Goal: Information Seeking & Learning: Compare options

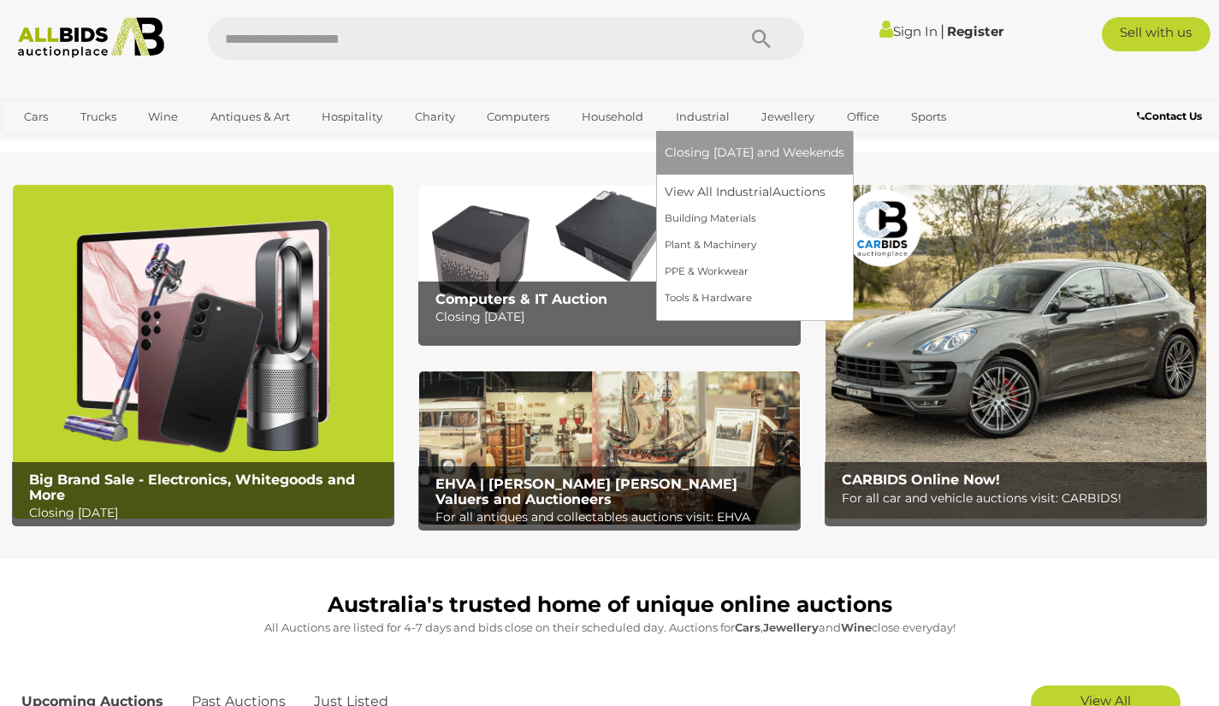
click at [709, 116] on link "Industrial" at bounding box center [703, 117] width 76 height 28
click at [702, 216] on link "Building Materials" at bounding box center [755, 218] width 180 height 27
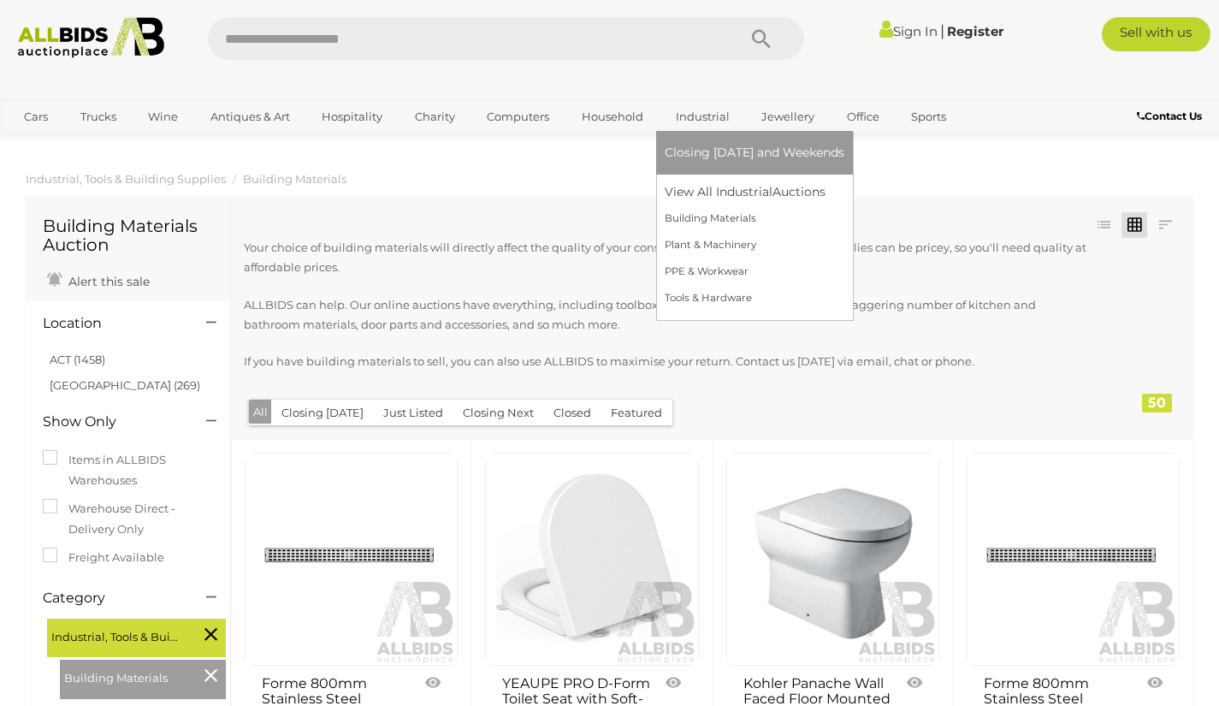
click at [715, 124] on link "Industrial" at bounding box center [703, 117] width 76 height 28
click at [713, 300] on link "Tools & Hardware" at bounding box center [755, 298] width 180 height 27
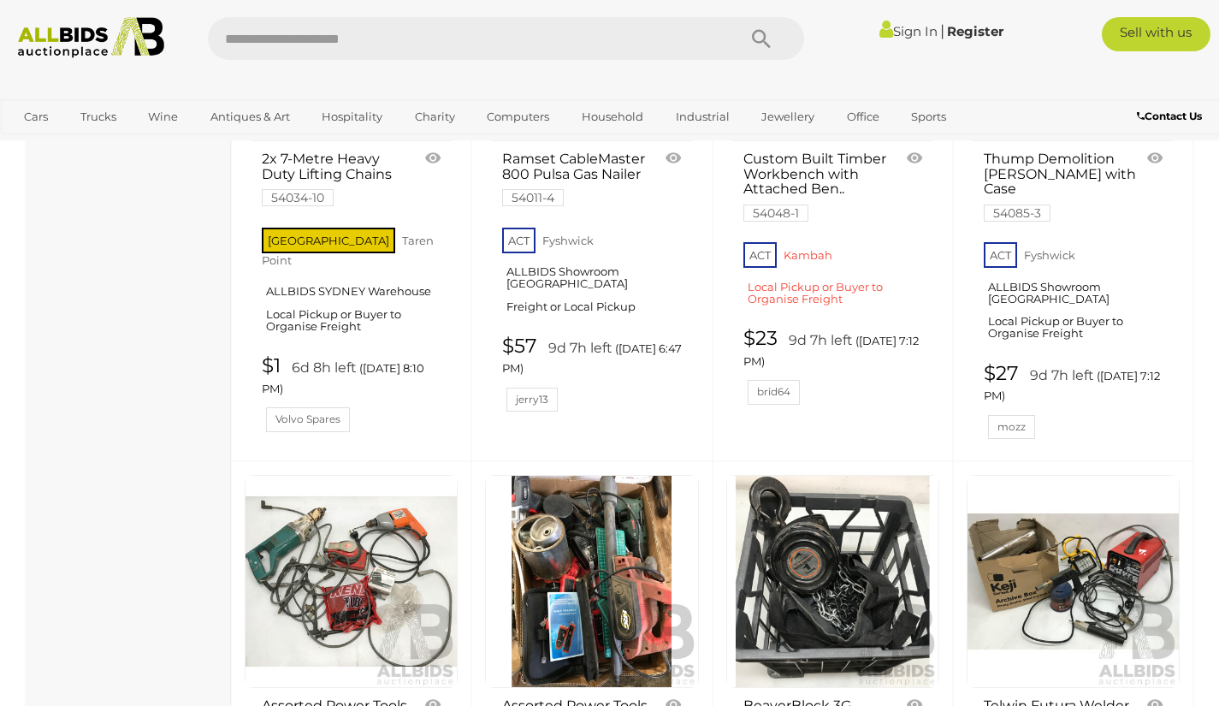
scroll to position [5472, 0]
click at [879, 474] on link at bounding box center [832, 580] width 213 height 213
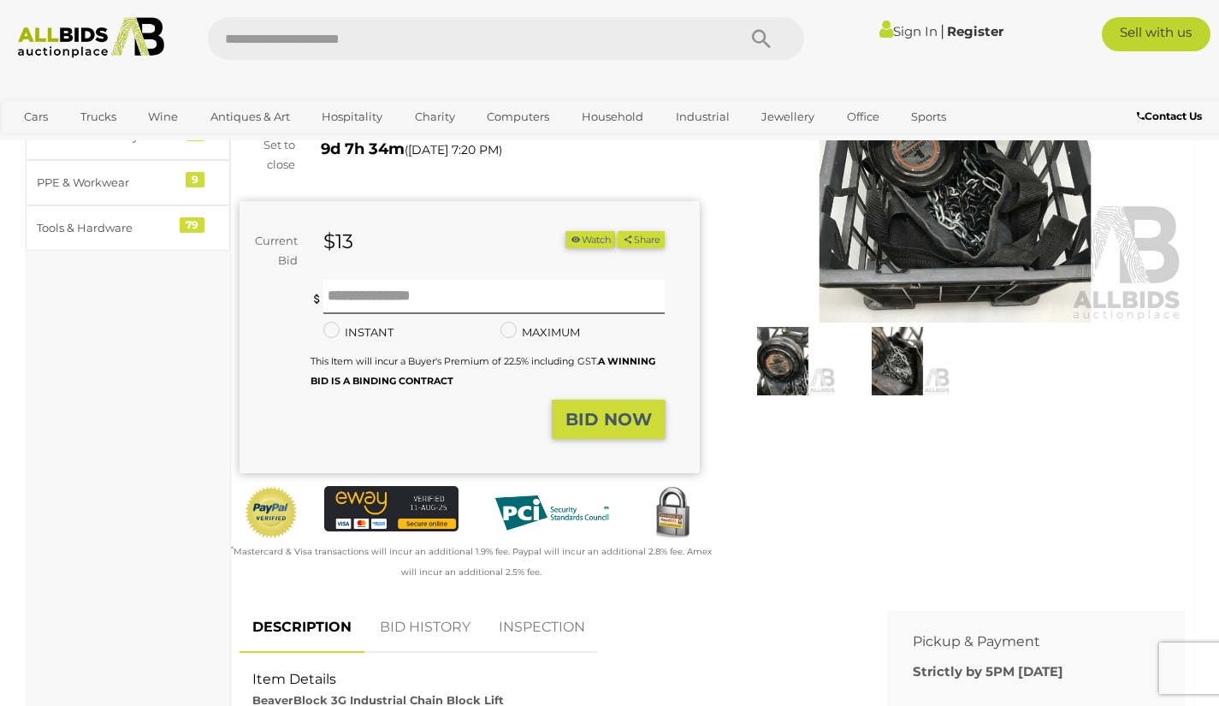
scroll to position [187, 0]
click at [782, 376] on img at bounding box center [783, 362] width 106 height 68
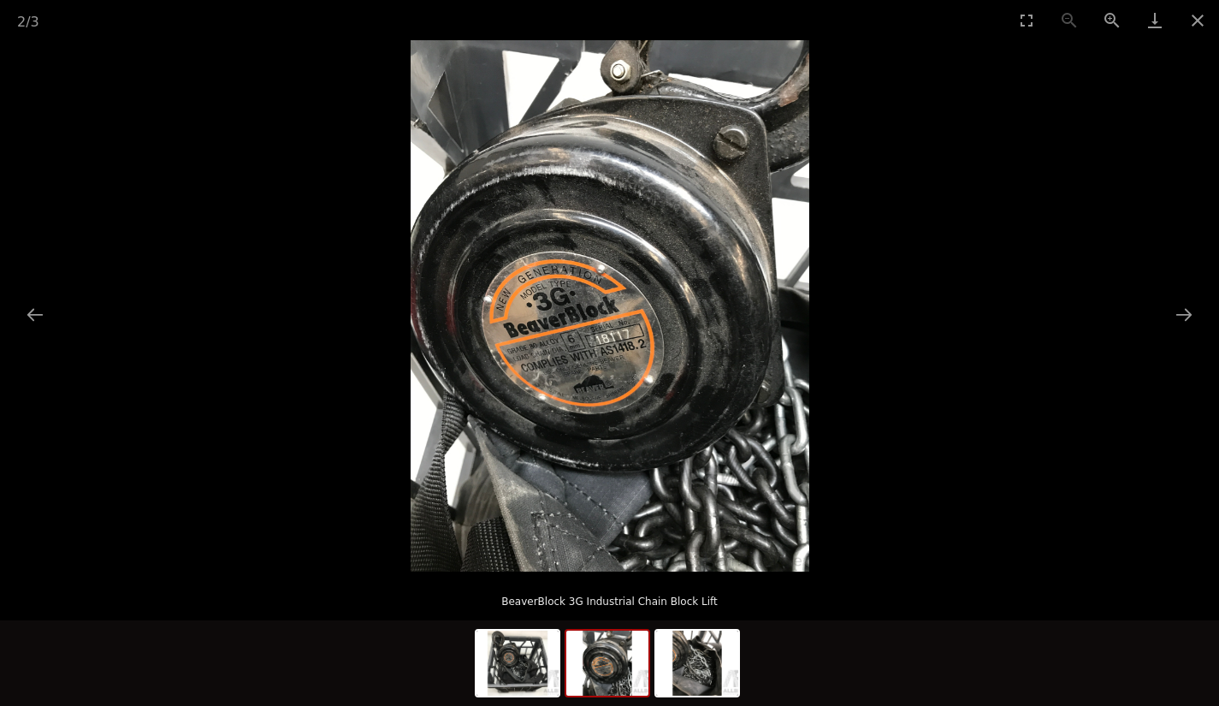
scroll to position [164, 0]
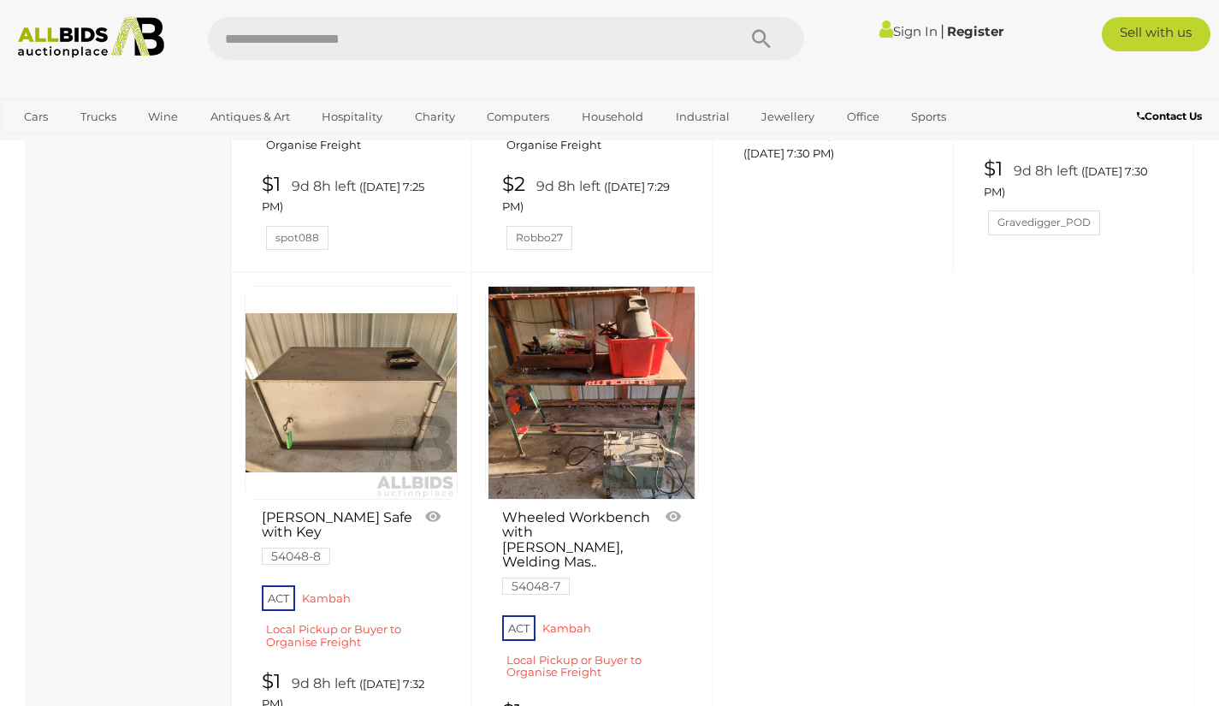
scroll to position [6756, 0]
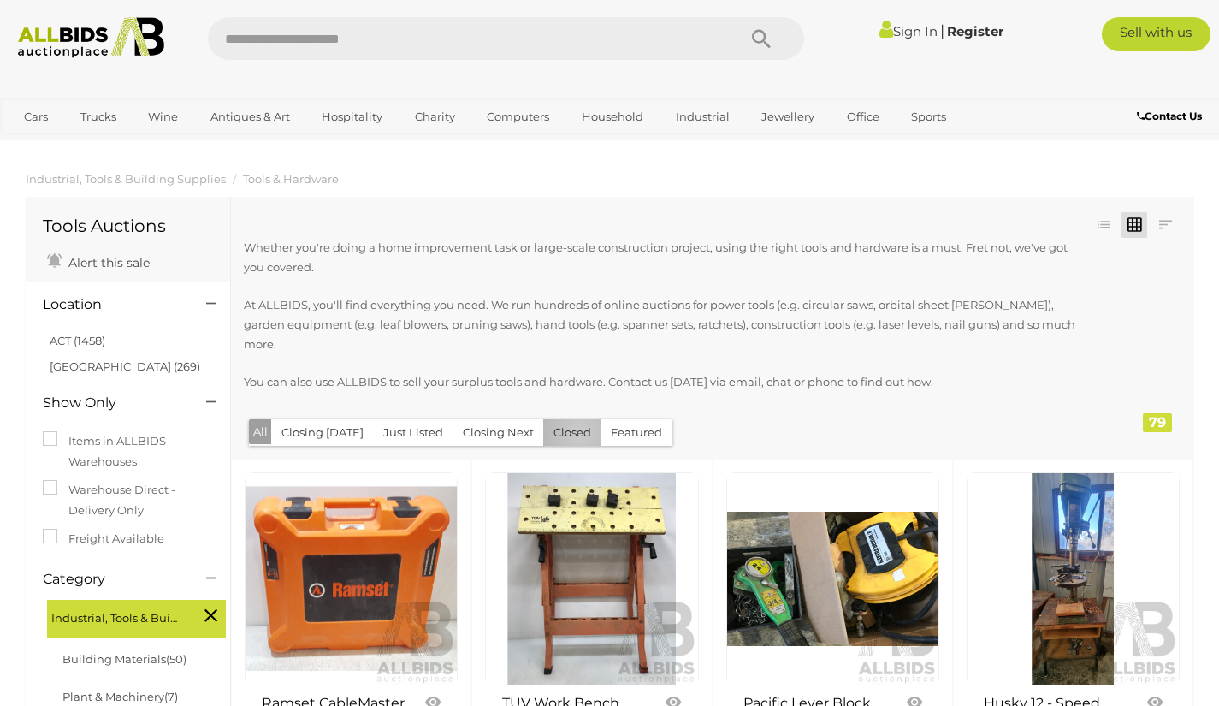
click at [573, 419] on button "Closed" at bounding box center [572, 432] width 58 height 27
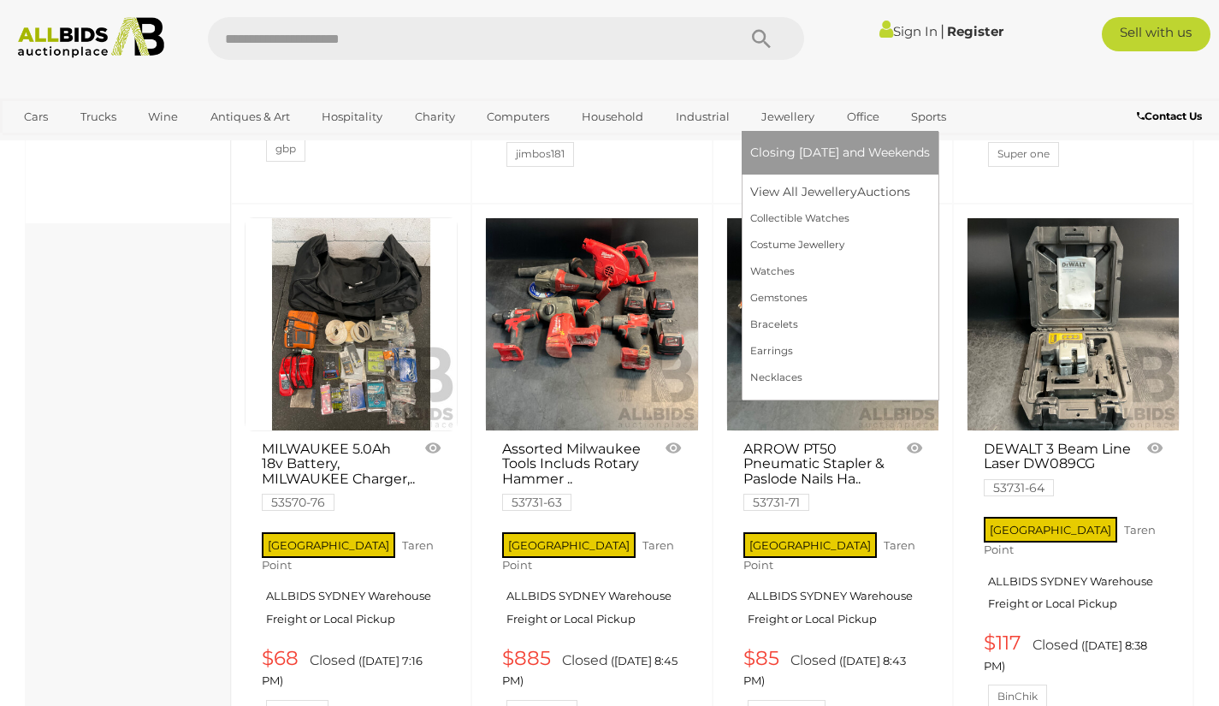
scroll to position [793, 0]
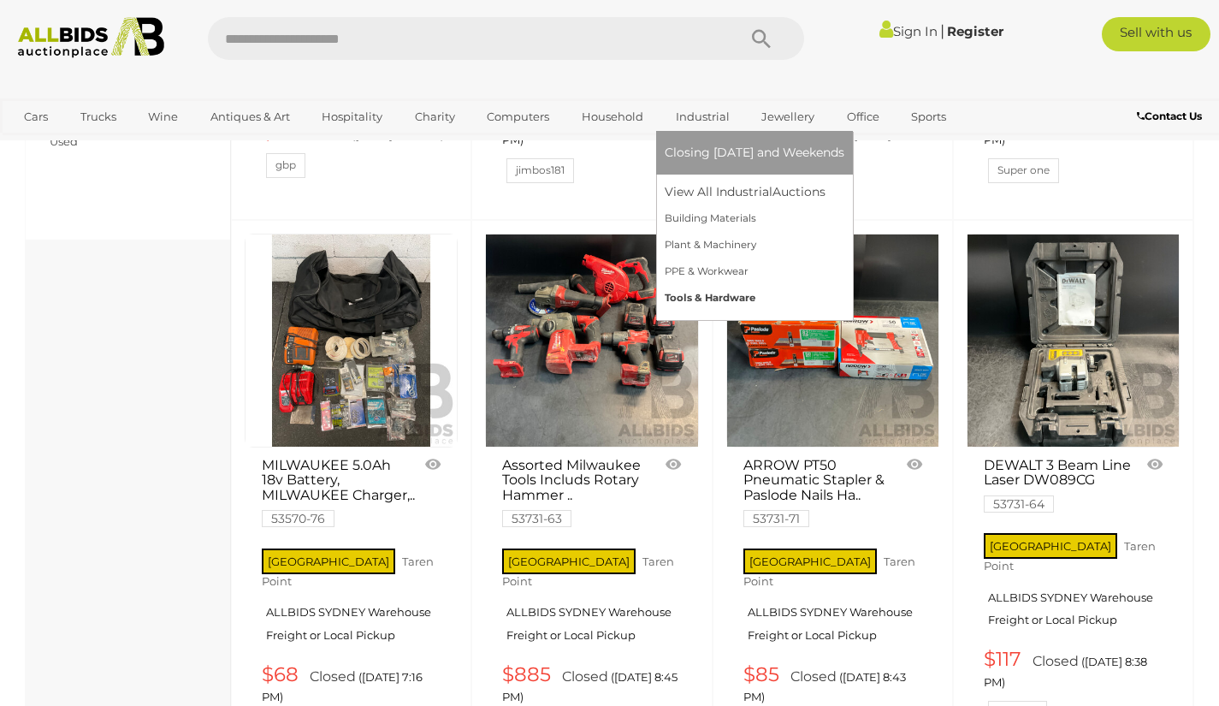
click at [705, 296] on link "Tools & Hardware" at bounding box center [755, 298] width 180 height 27
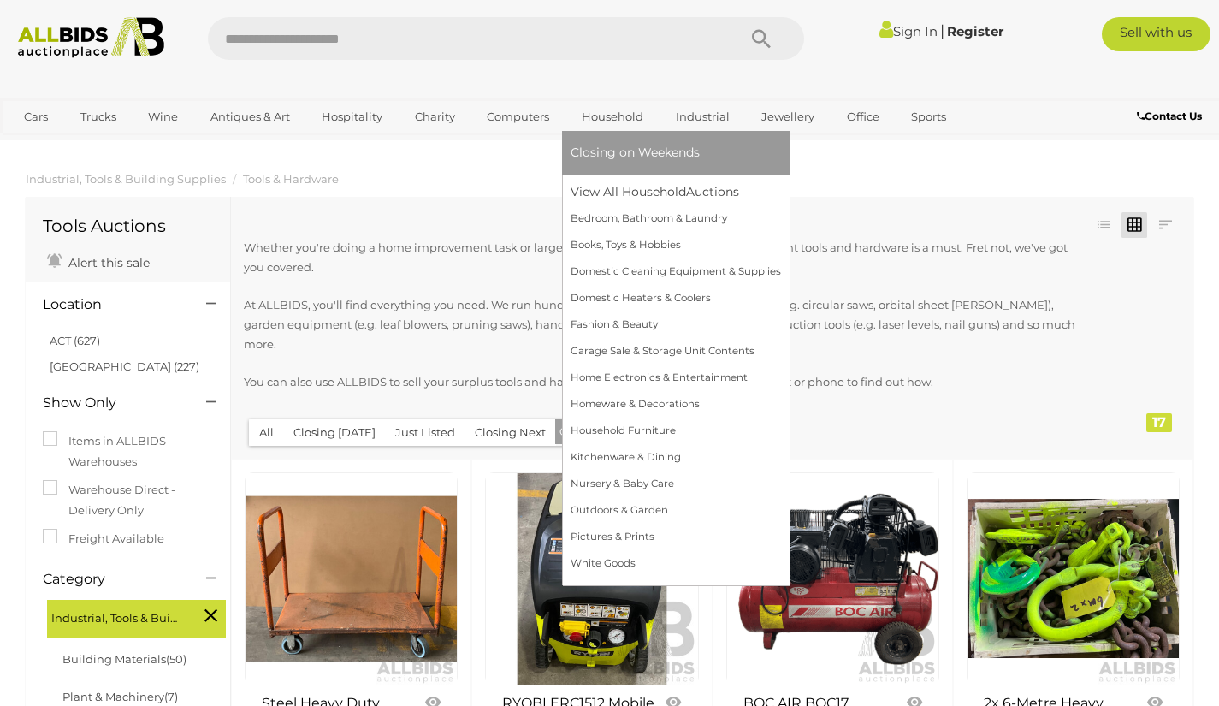
click at [615, 116] on link "Household" at bounding box center [613, 117] width 84 height 28
click at [614, 112] on link "Household" at bounding box center [613, 117] width 84 height 28
click at [619, 226] on link "Bedroom, Bathroom & Laundry" at bounding box center [676, 218] width 210 height 27
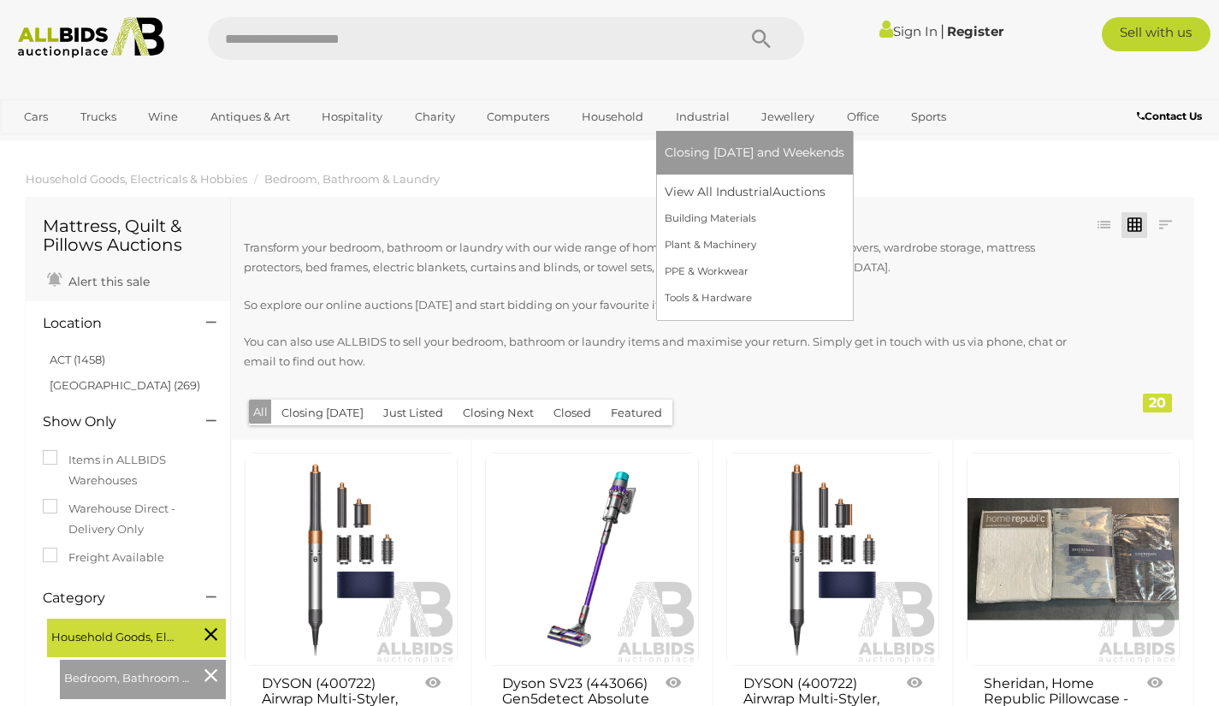
click at [702, 117] on link "Industrial" at bounding box center [703, 117] width 76 height 28
click at [696, 293] on link "Tools & Hardware" at bounding box center [755, 298] width 180 height 27
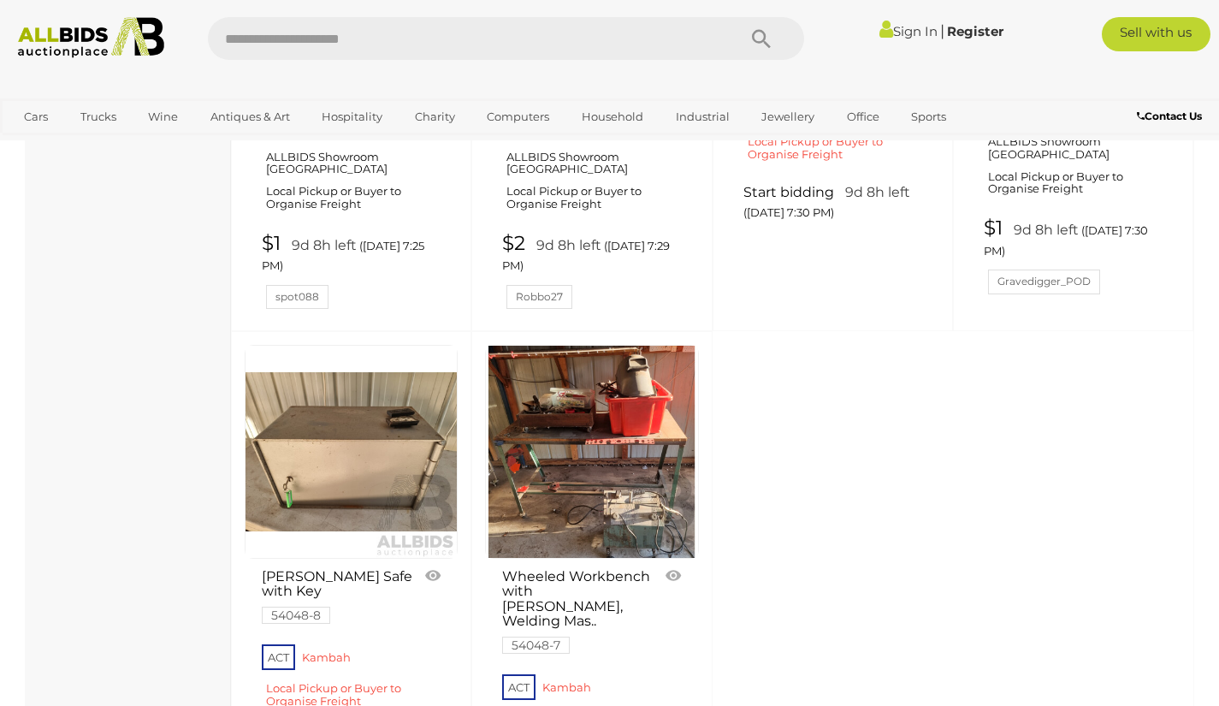
scroll to position [6689, 0]
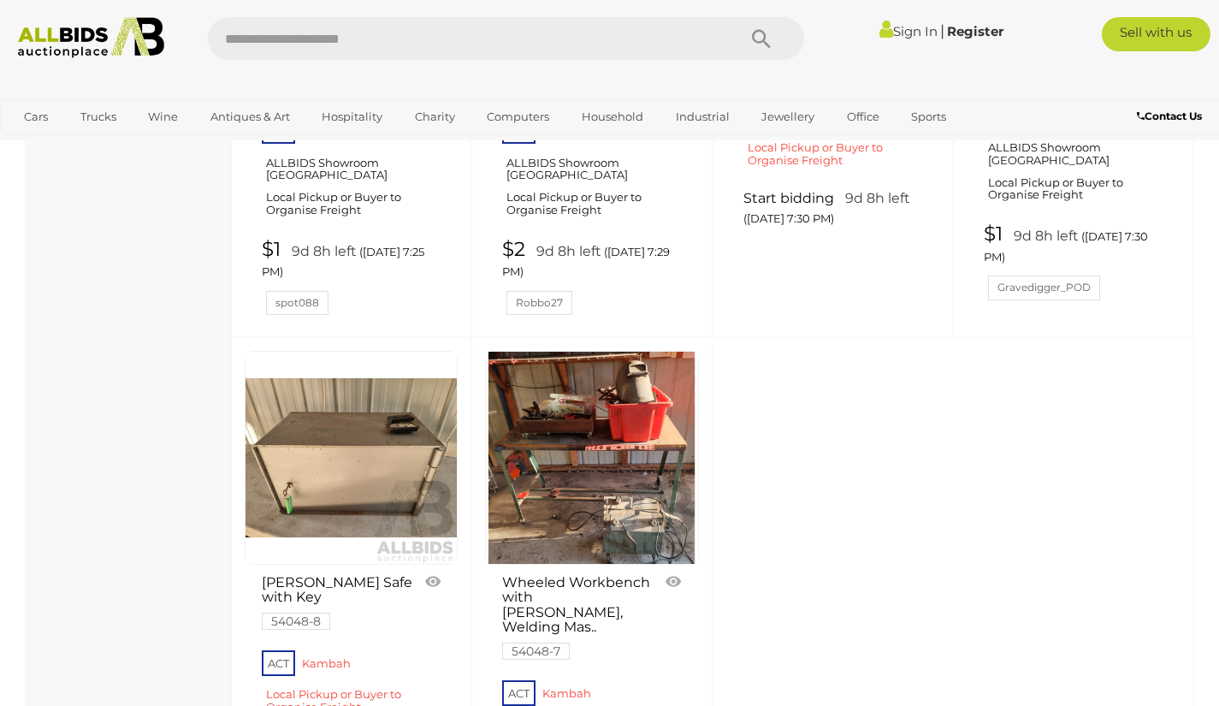
click at [394, 351] on link at bounding box center [351, 457] width 213 height 213
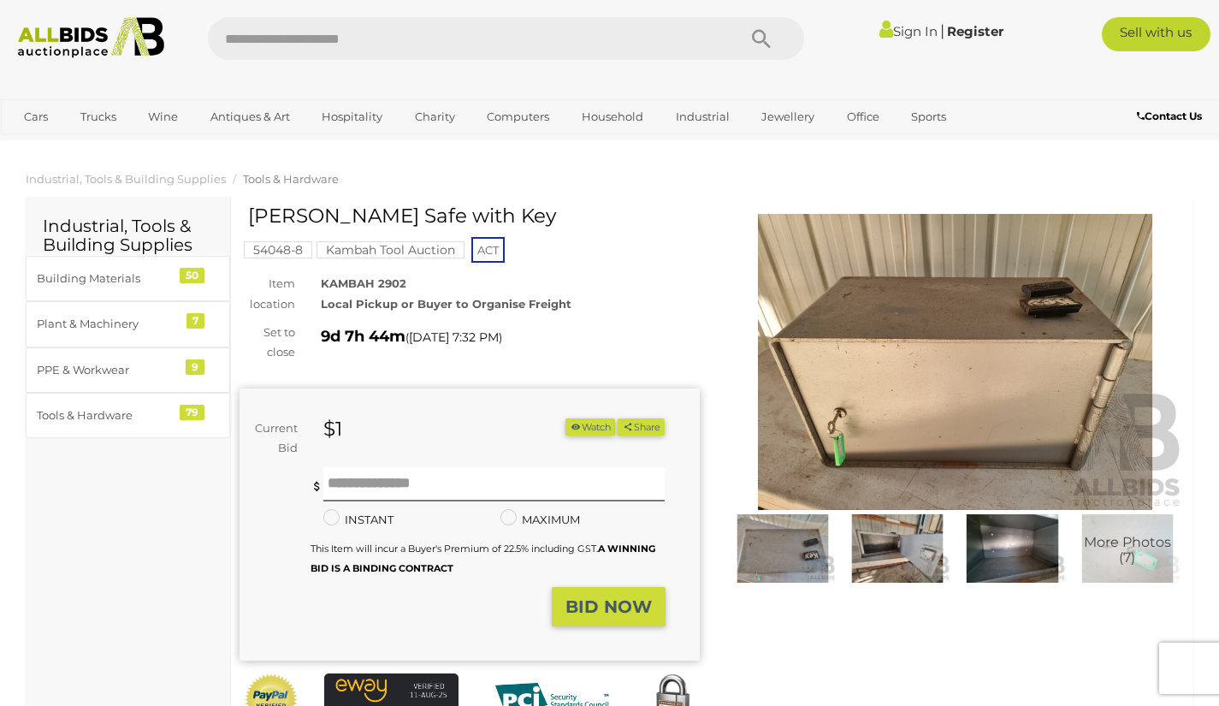
click at [914, 326] on img at bounding box center [956, 362] width 460 height 296
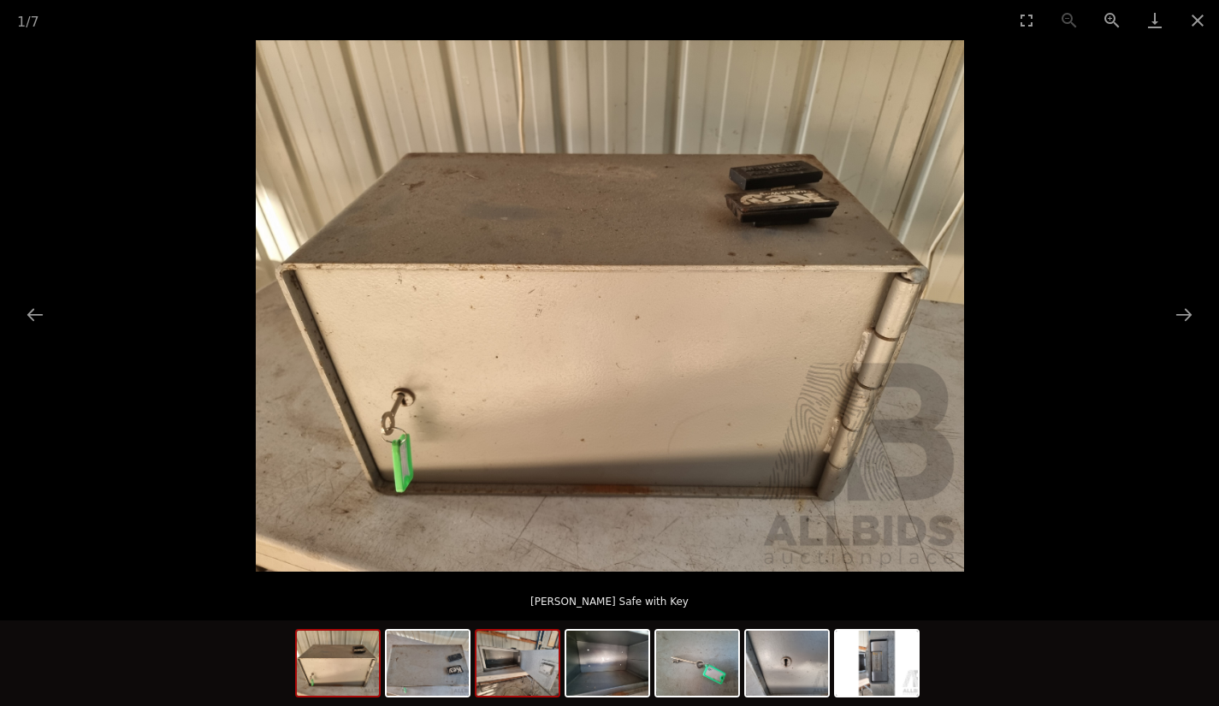
click at [525, 669] on img at bounding box center [518, 663] width 82 height 65
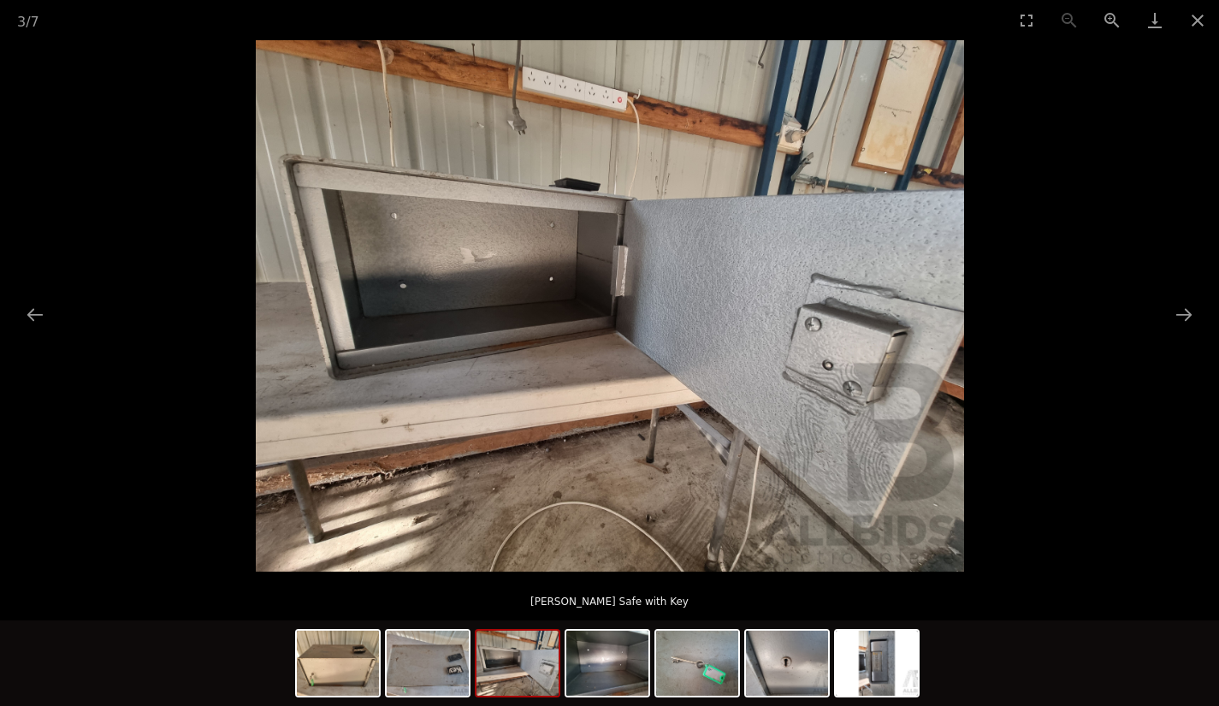
click at [608, 699] on div at bounding box center [609, 665] width 629 height 90
click at [604, 661] on img at bounding box center [607, 663] width 82 height 65
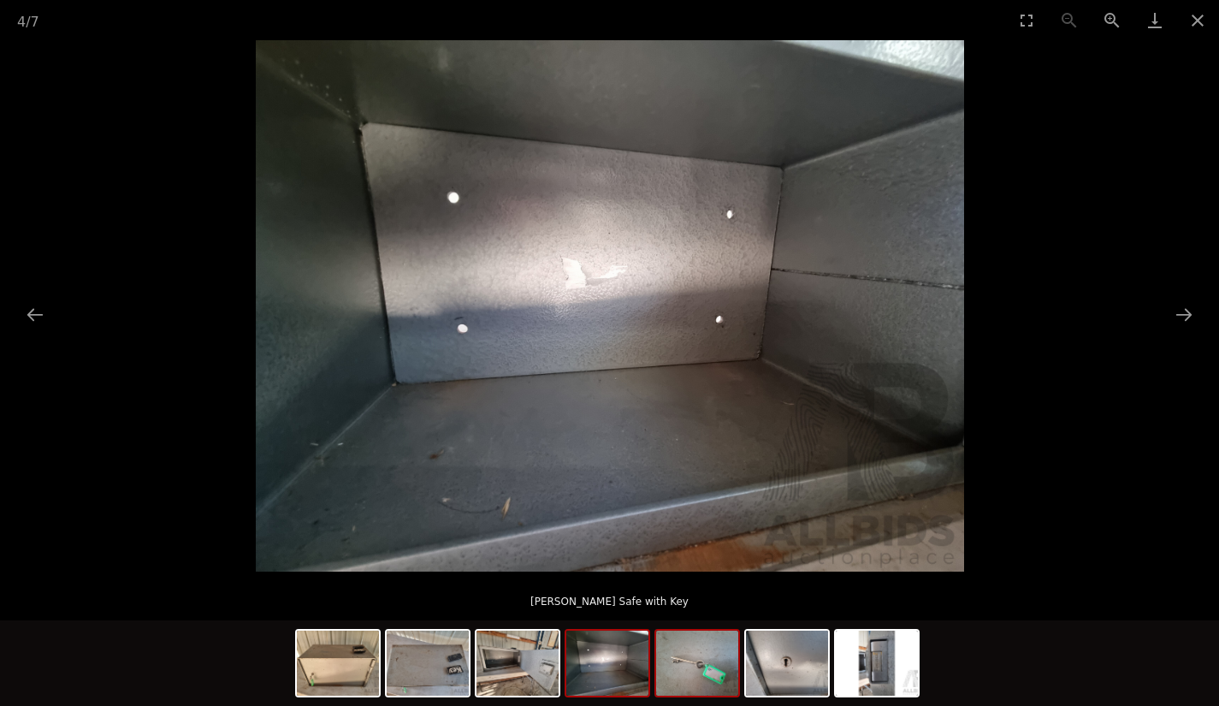
click at [686, 668] on img at bounding box center [697, 663] width 82 height 65
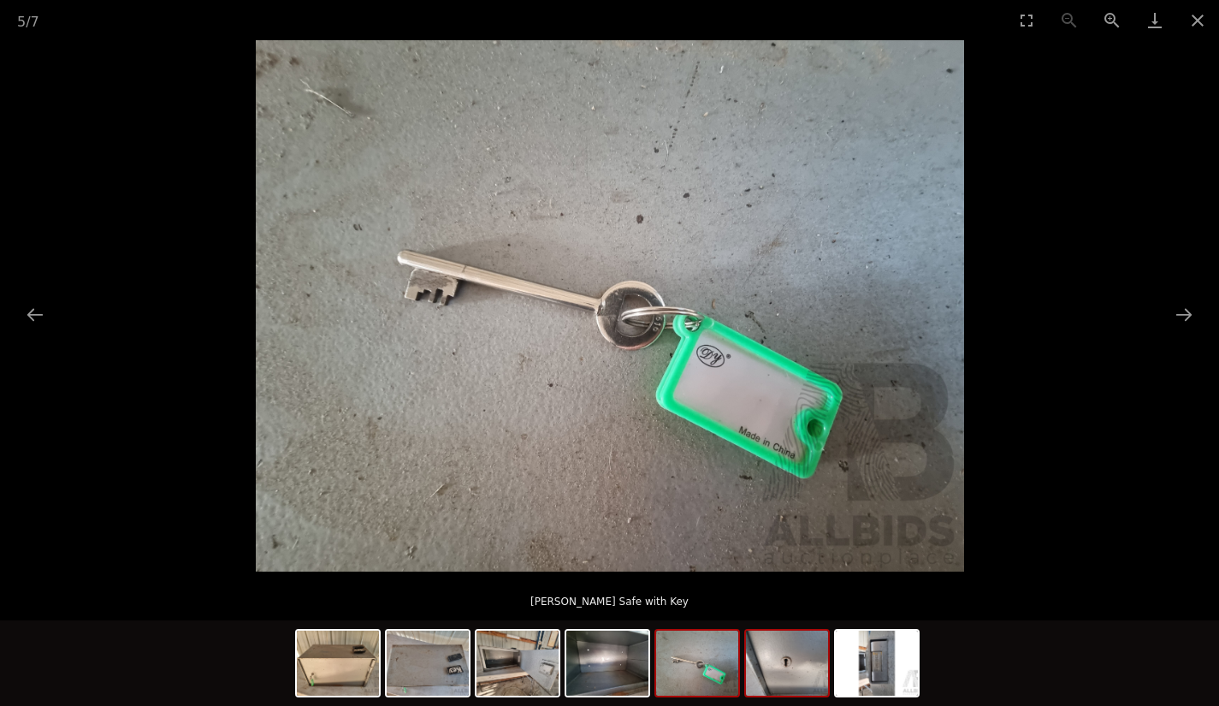
click at [797, 674] on img at bounding box center [787, 663] width 82 height 65
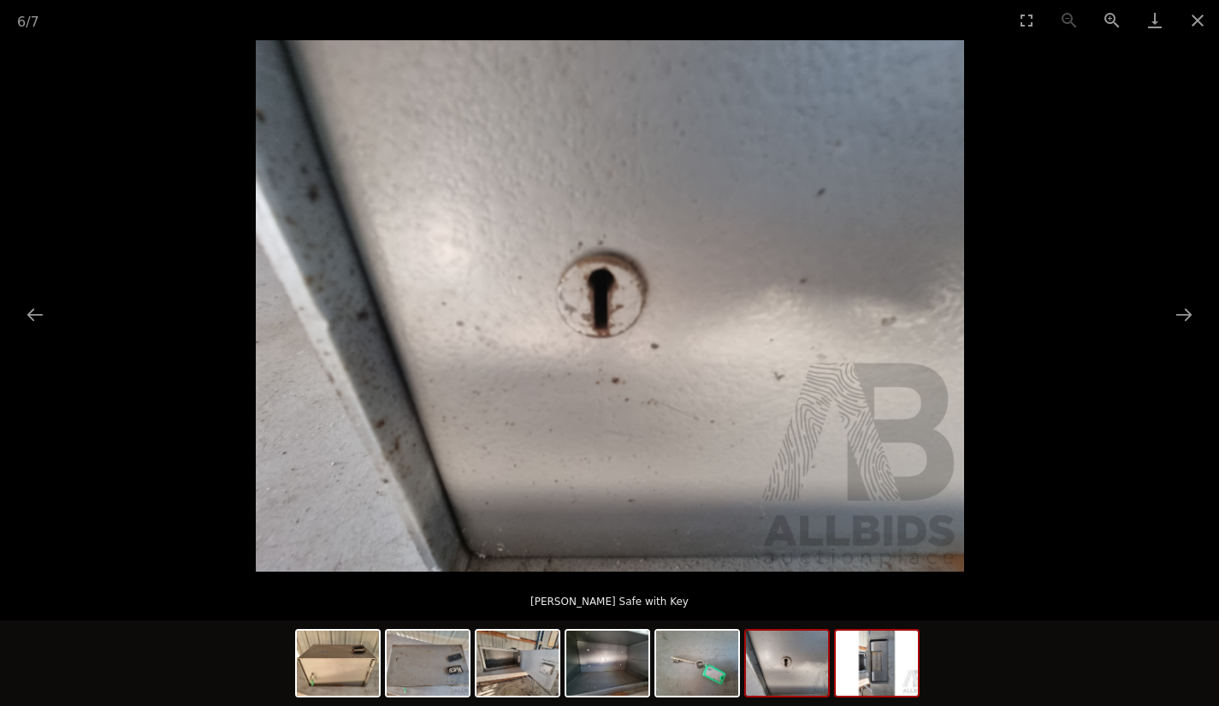
click at [876, 666] on img at bounding box center [877, 663] width 82 height 65
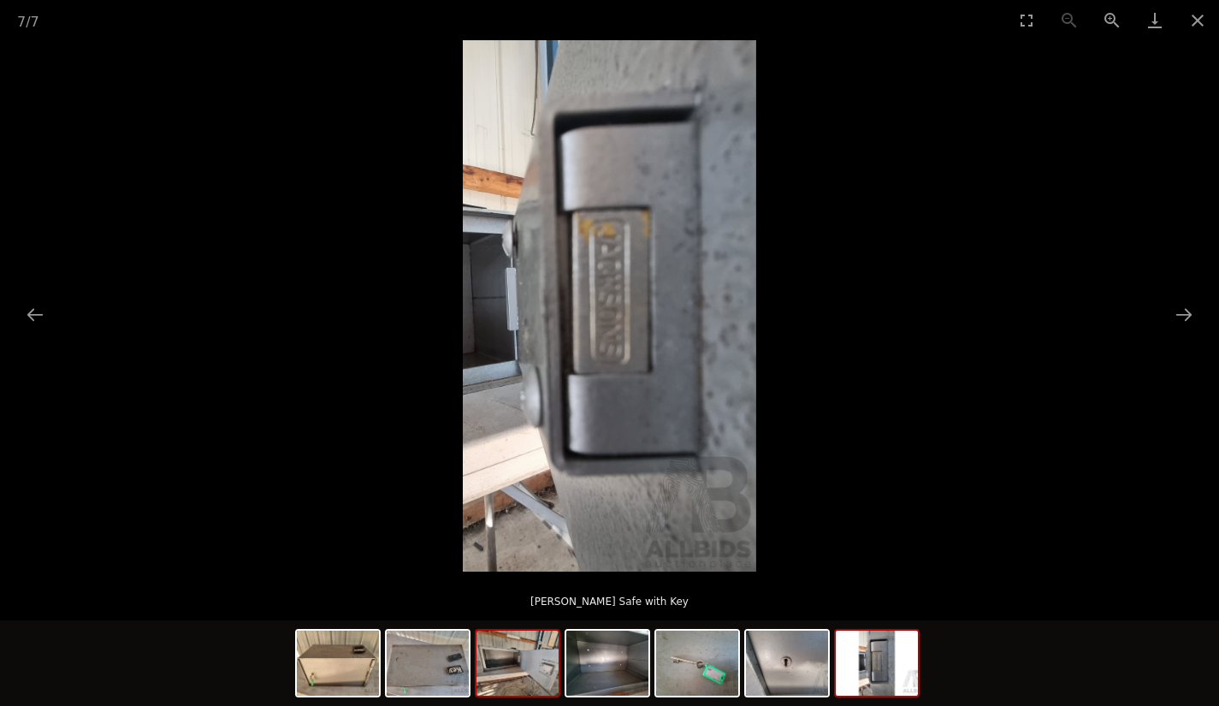
click at [524, 673] on img at bounding box center [518, 663] width 82 height 65
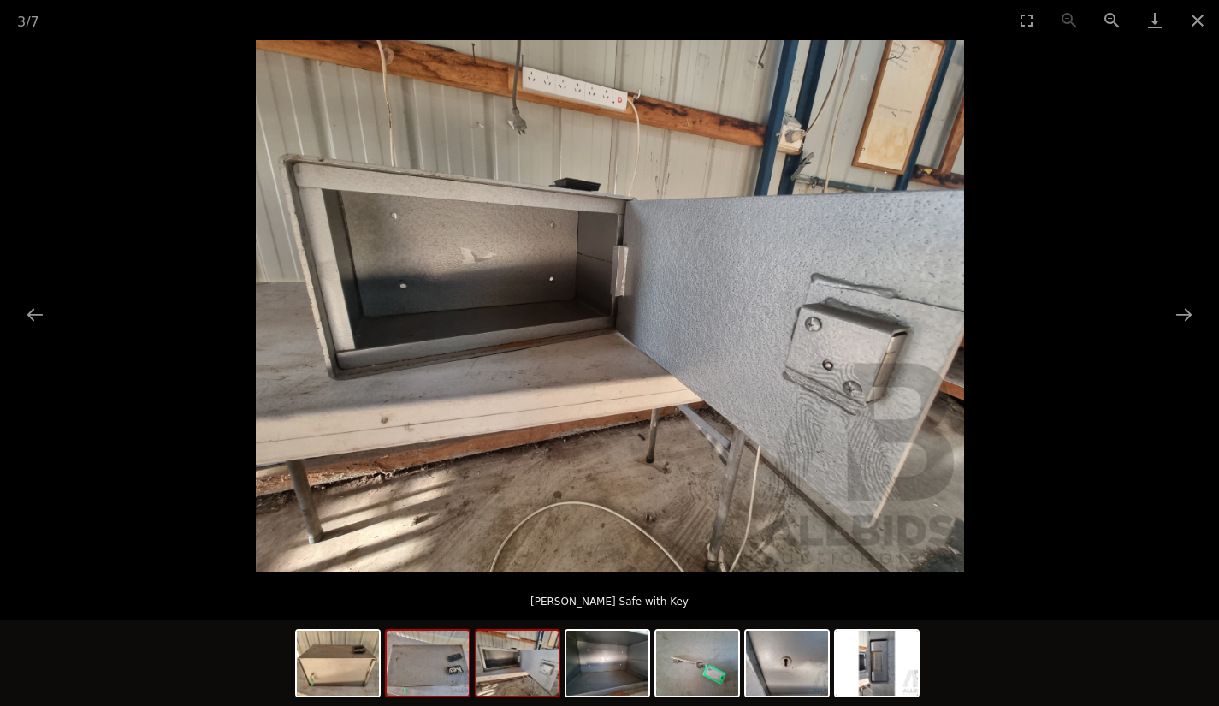
click at [424, 666] on img at bounding box center [428, 663] width 82 height 65
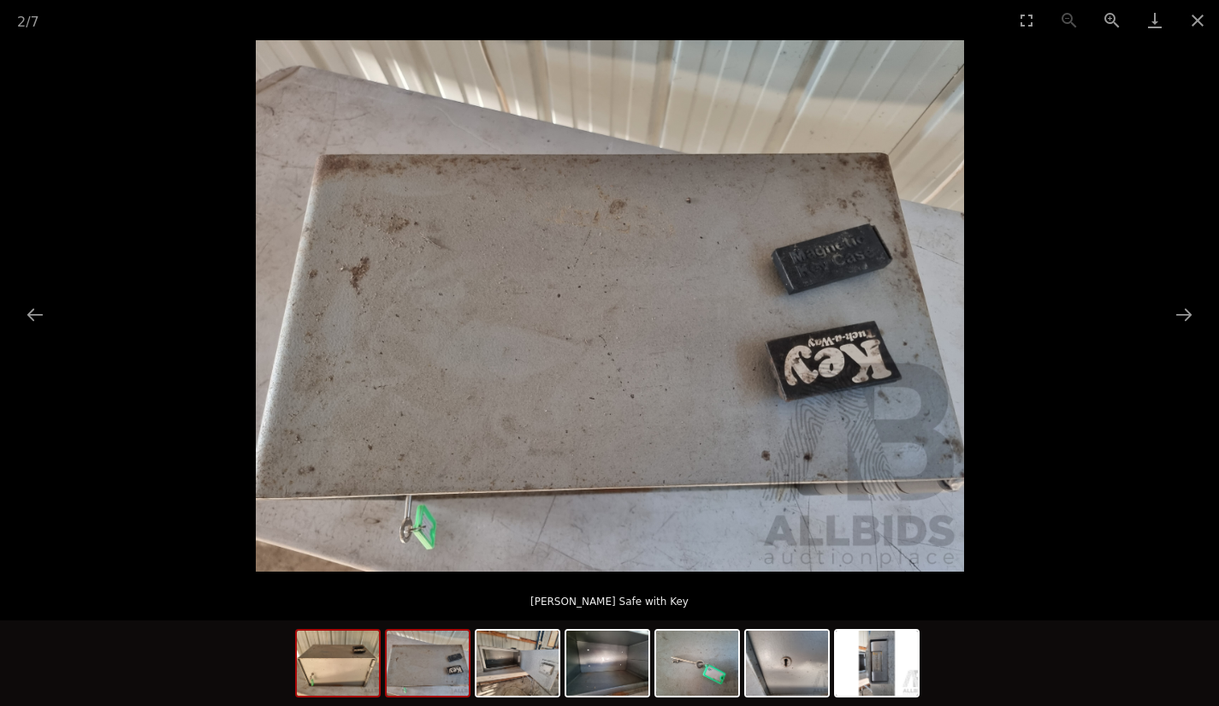
click at [344, 660] on img at bounding box center [338, 663] width 82 height 65
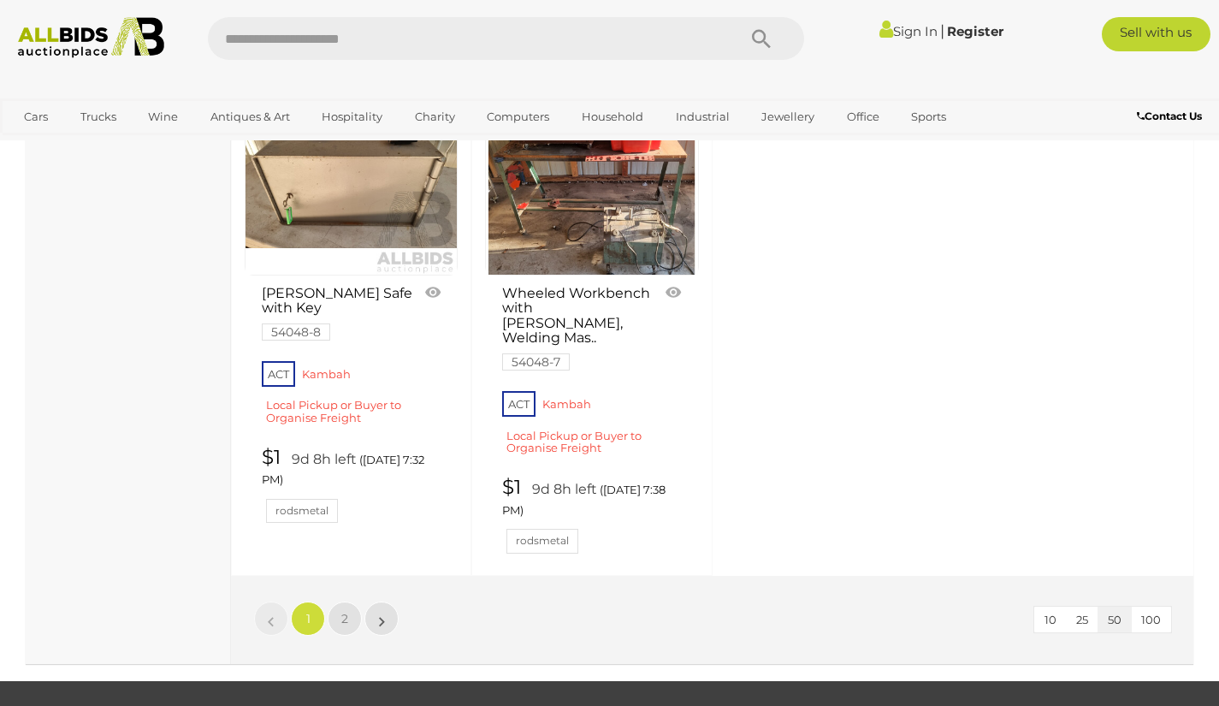
scroll to position [6979, 0]
click at [351, 601] on link "2" at bounding box center [345, 618] width 34 height 34
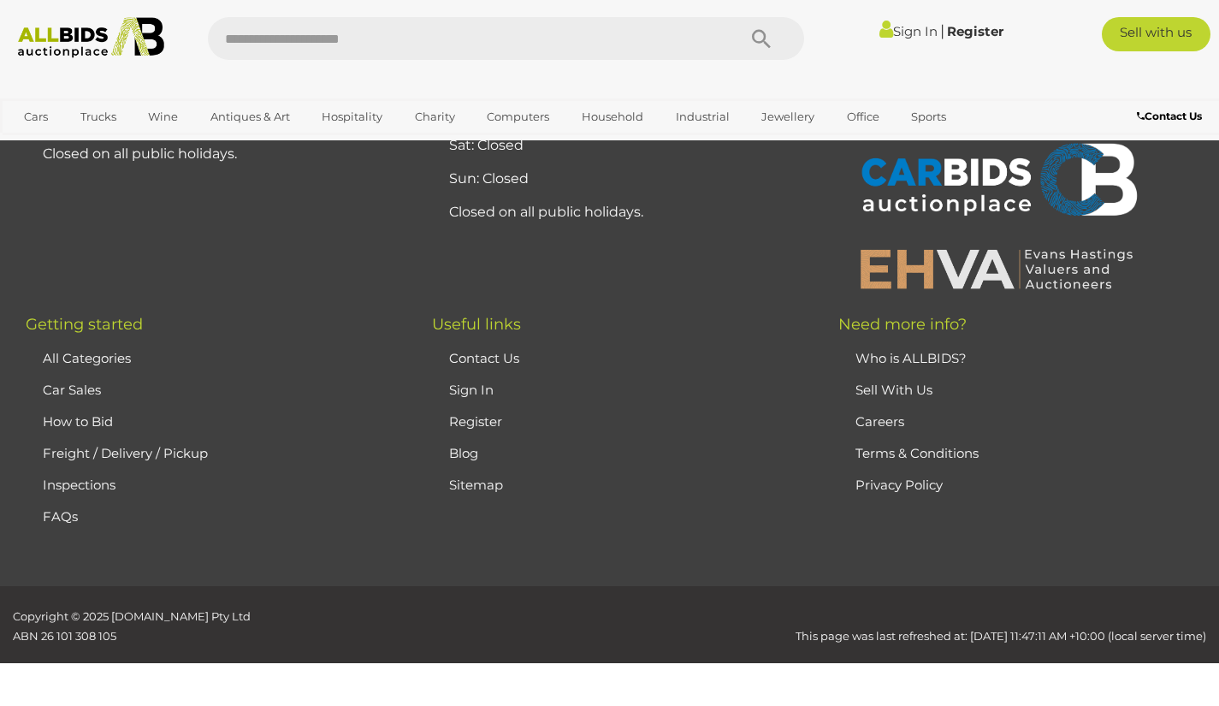
scroll to position [268, 0]
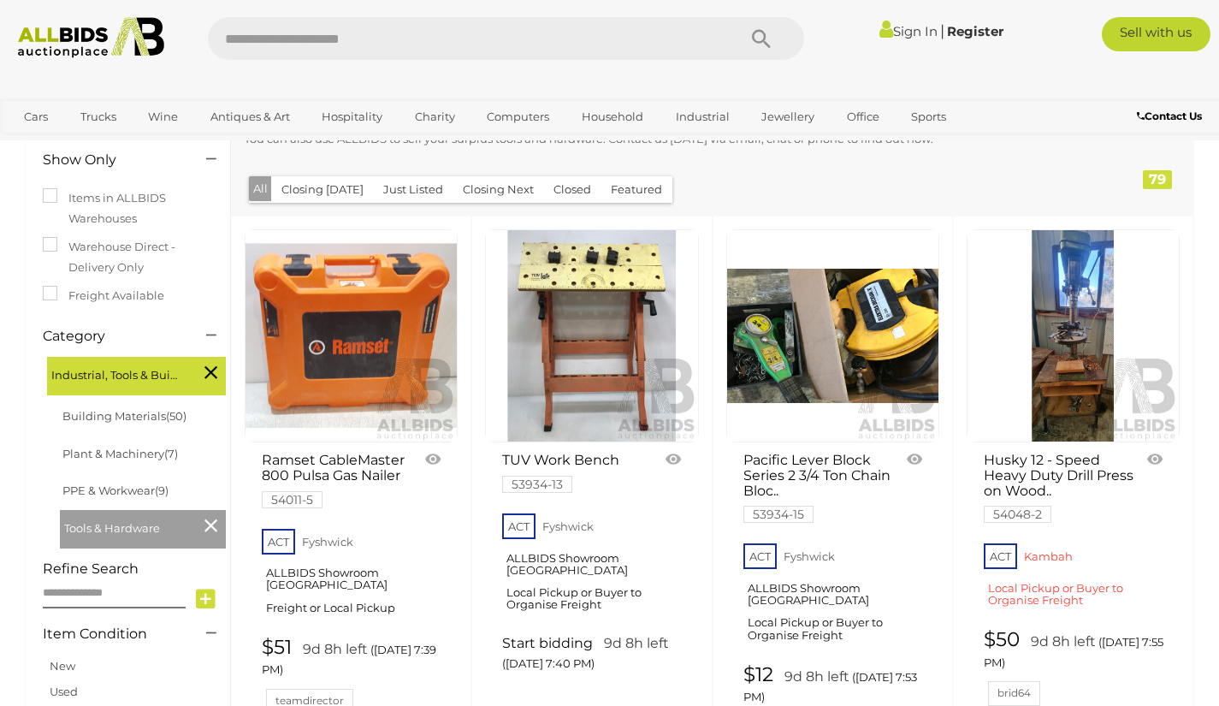
scroll to position [244, 0]
click at [797, 356] on img at bounding box center [832, 334] width 211 height 211
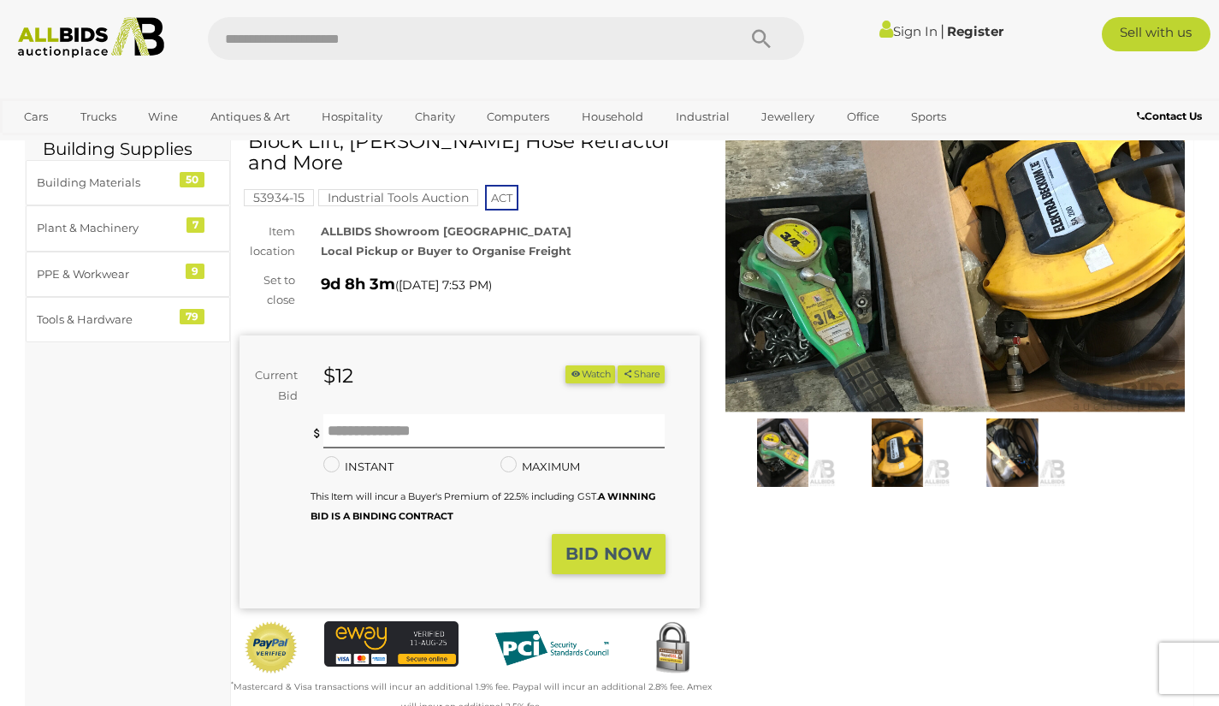
scroll to position [80, 0]
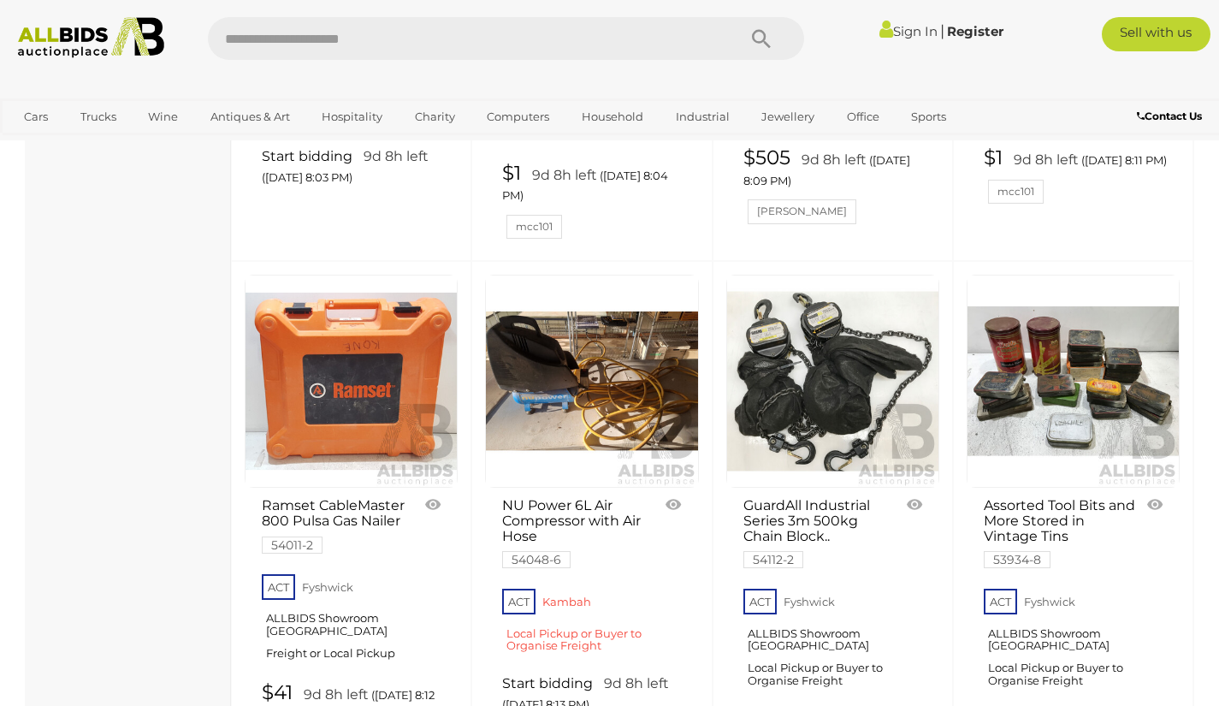
scroll to position [1854, 0]
click at [811, 274] on link at bounding box center [832, 380] width 213 height 213
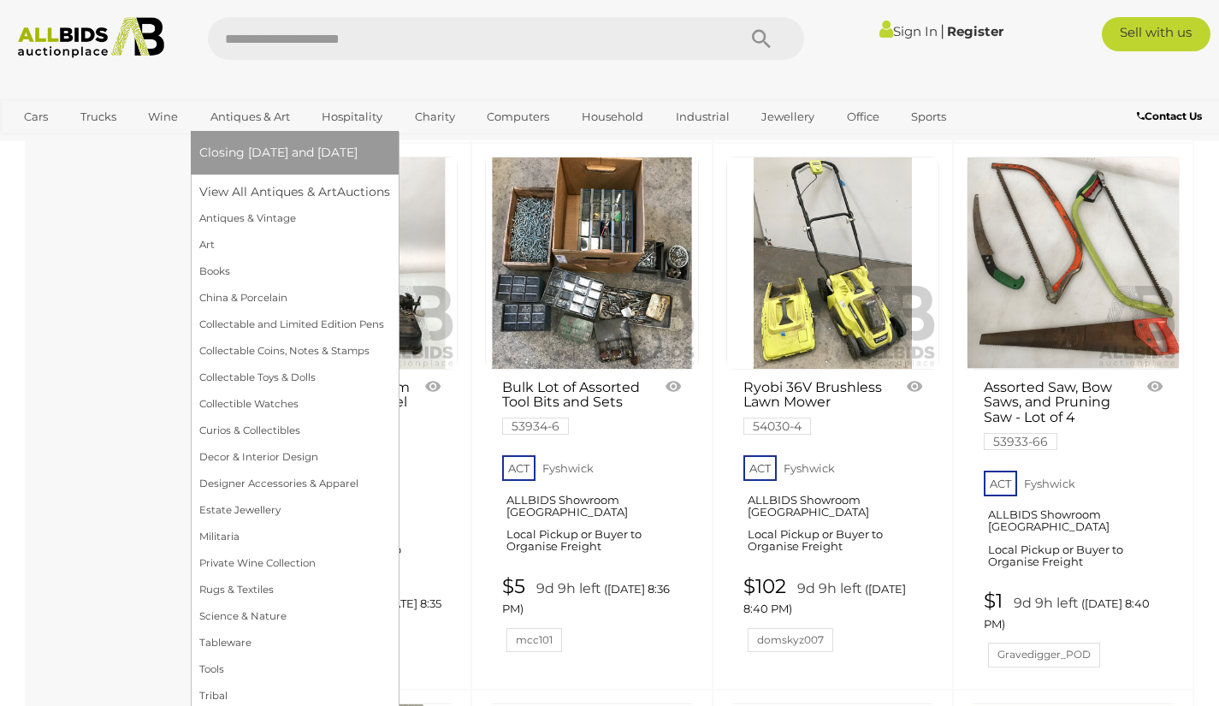
scroll to position [3061, 0]
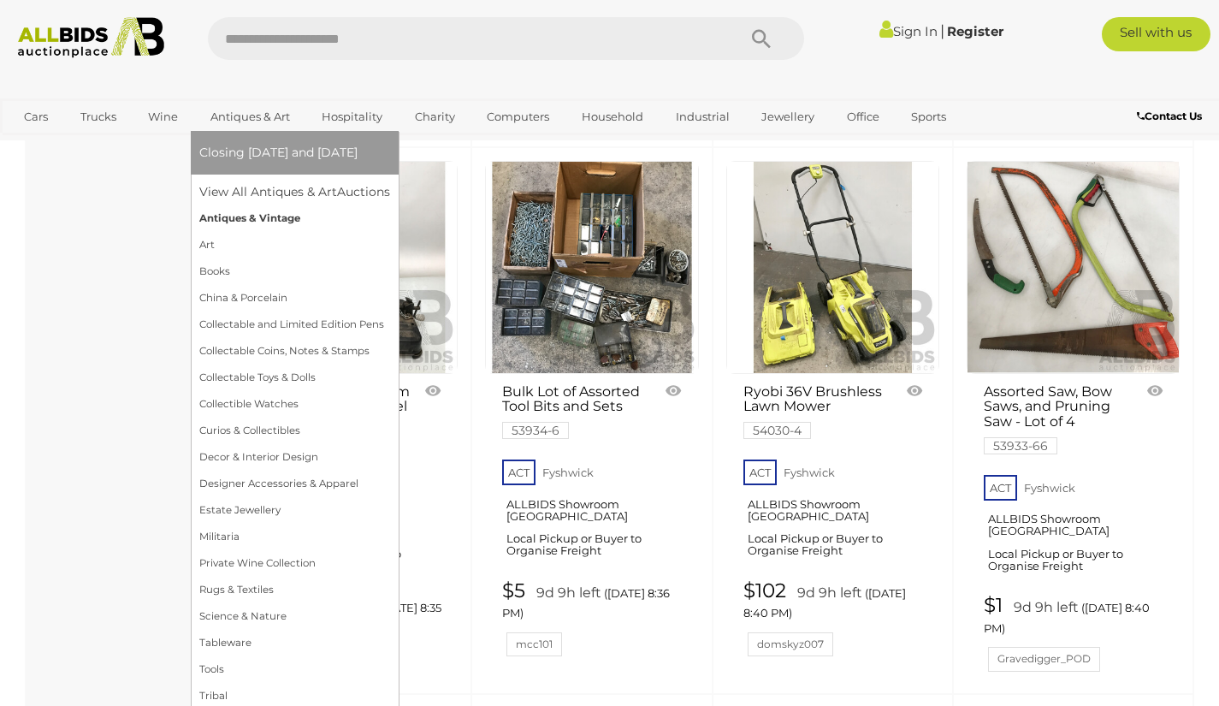
click at [252, 222] on link "Antiques & Vintage" at bounding box center [294, 218] width 191 height 27
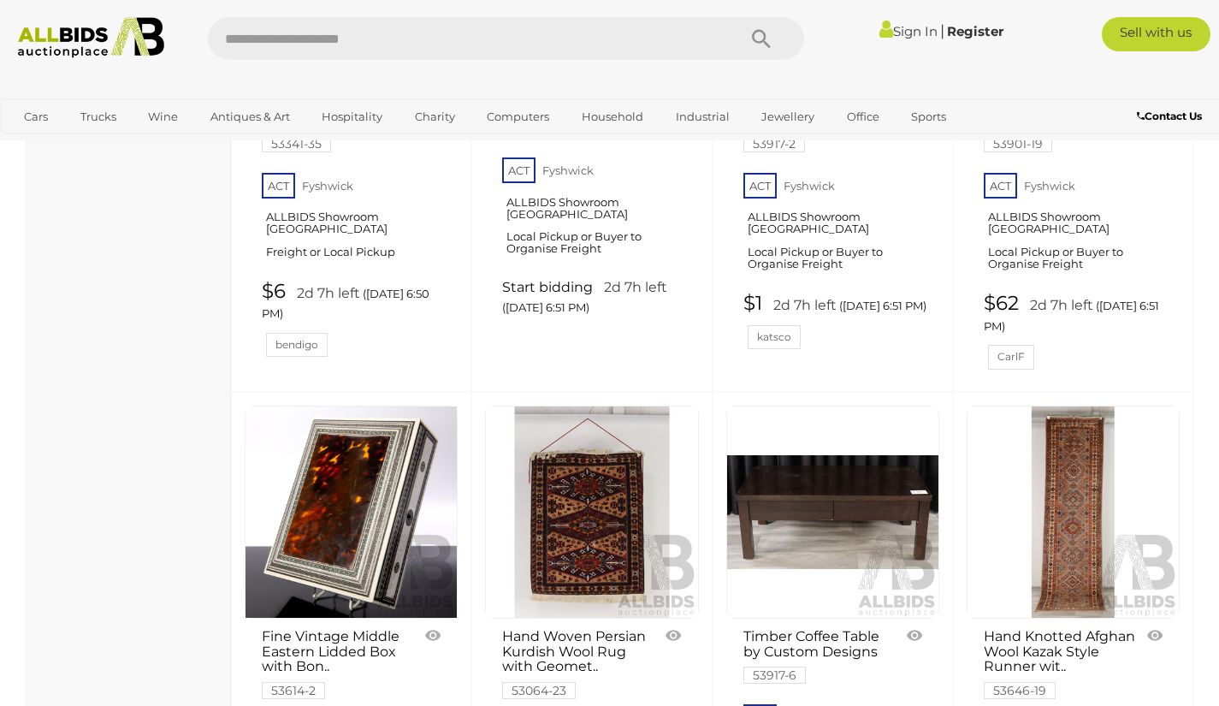
scroll to position [5535, 0]
